Goal: Information Seeking & Learning: Learn about a topic

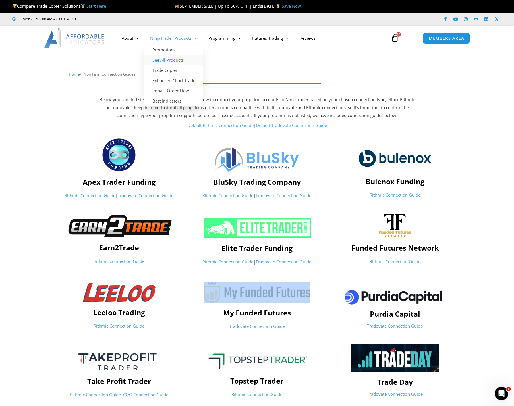
click at [179, 58] on link "See All Products" at bounding box center [173, 60] width 58 height 10
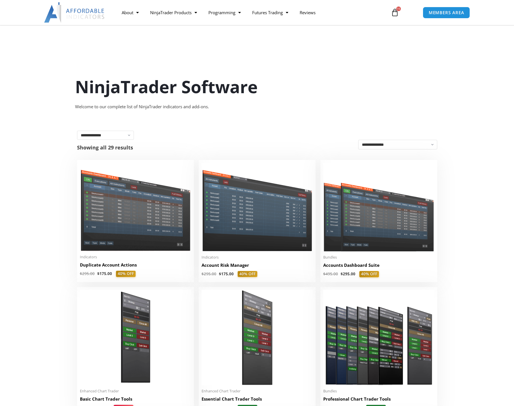
scroll to position [57, 0]
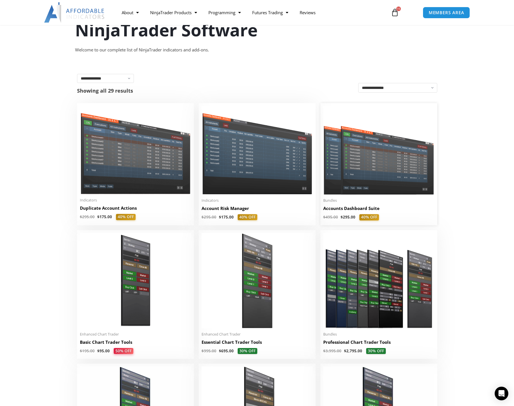
click at [367, 157] on img at bounding box center [378, 150] width 111 height 89
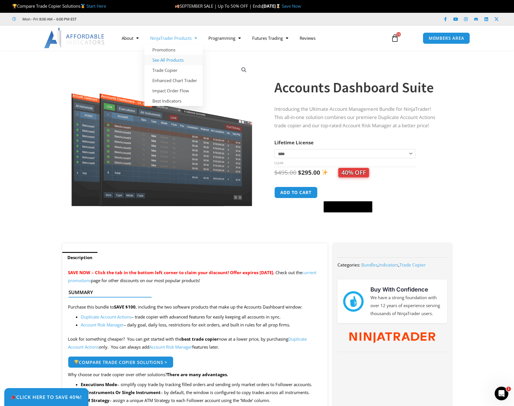
click at [182, 60] on link "See All Products" at bounding box center [173, 60] width 58 height 10
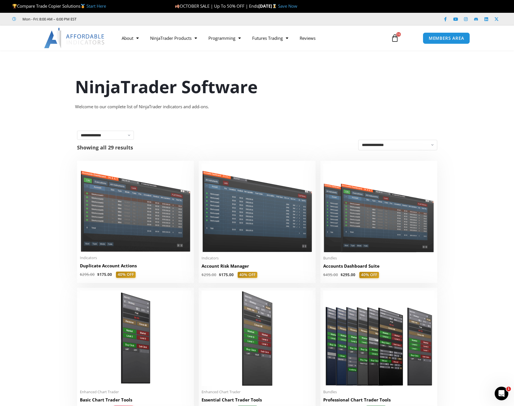
click at [122, 67] on div "NinjaTrader Software Welcome to our complete list of NinjaTrader indicators and…" at bounding box center [257, 86] width 372 height 62
